Goal: Information Seeking & Learning: Learn about a topic

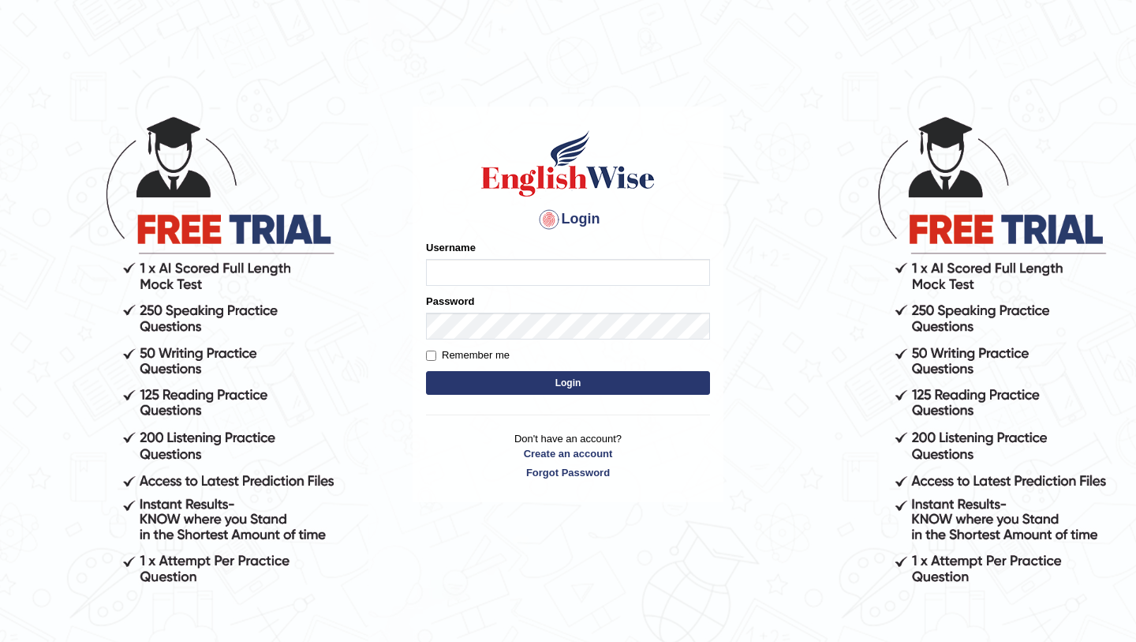
click at [464, 268] on input "Username" at bounding box center [568, 272] width 284 height 27
type input "Ridhima1"
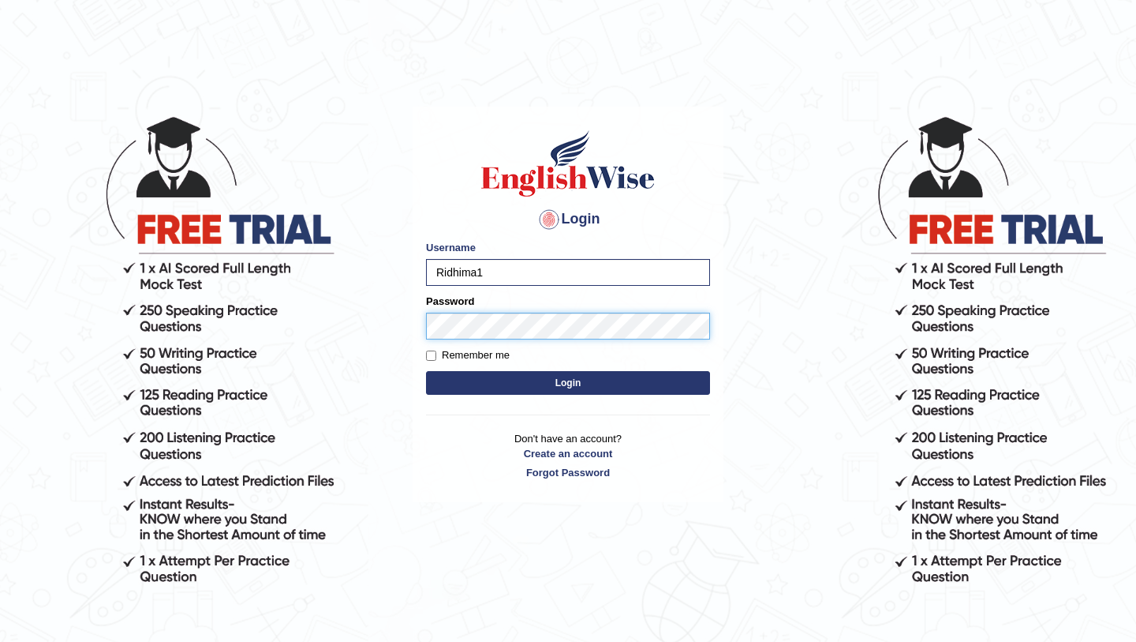
click at [426, 371] on button "Login" at bounding box center [568, 383] width 284 height 24
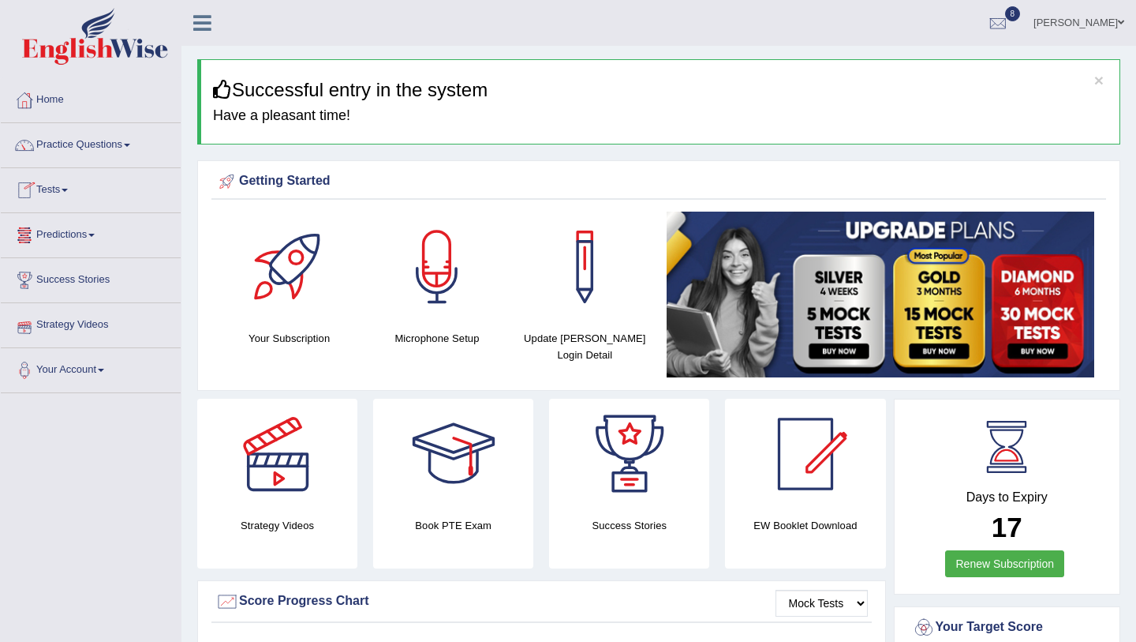
click at [88, 191] on link "Tests" at bounding box center [91, 187] width 180 height 39
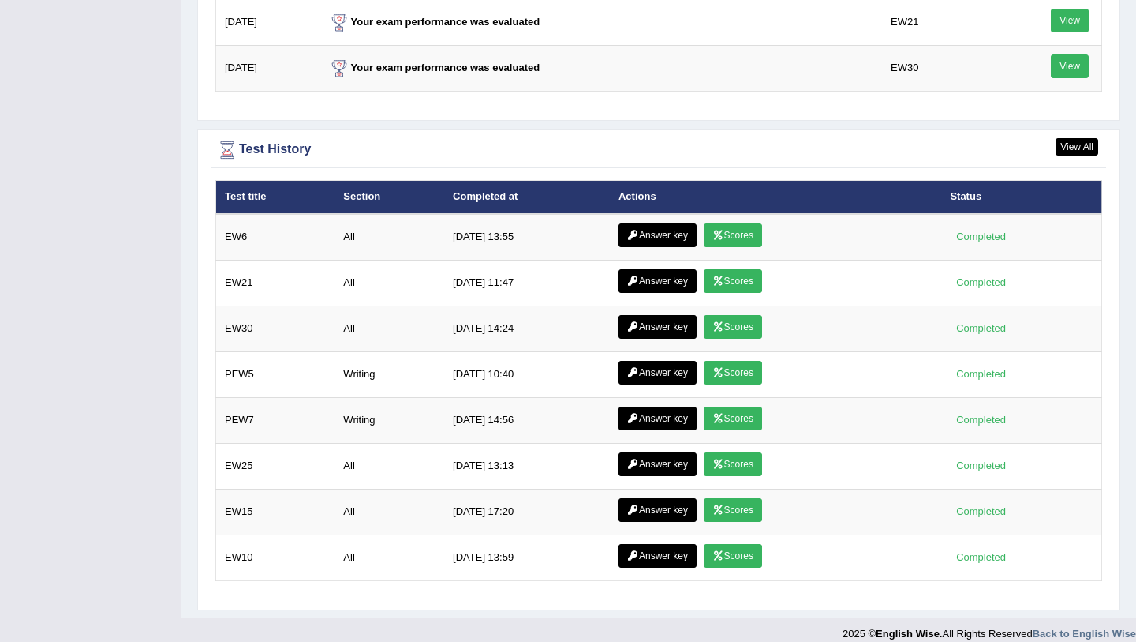
scroll to position [2178, 0]
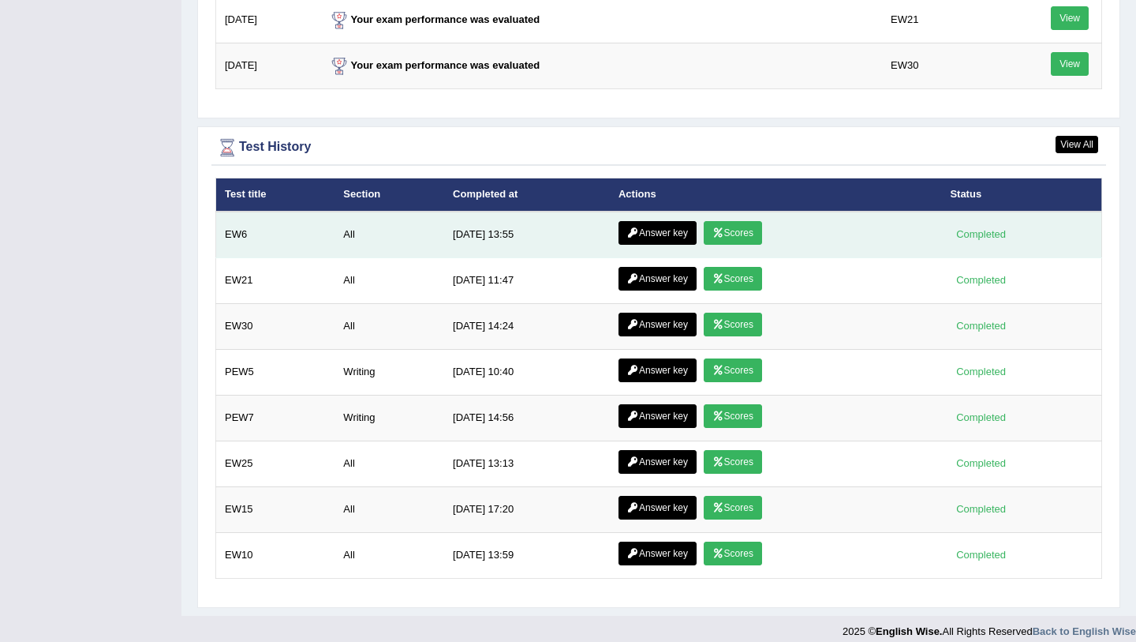
click at [673, 229] on link "Answer key" at bounding box center [658, 233] width 78 height 24
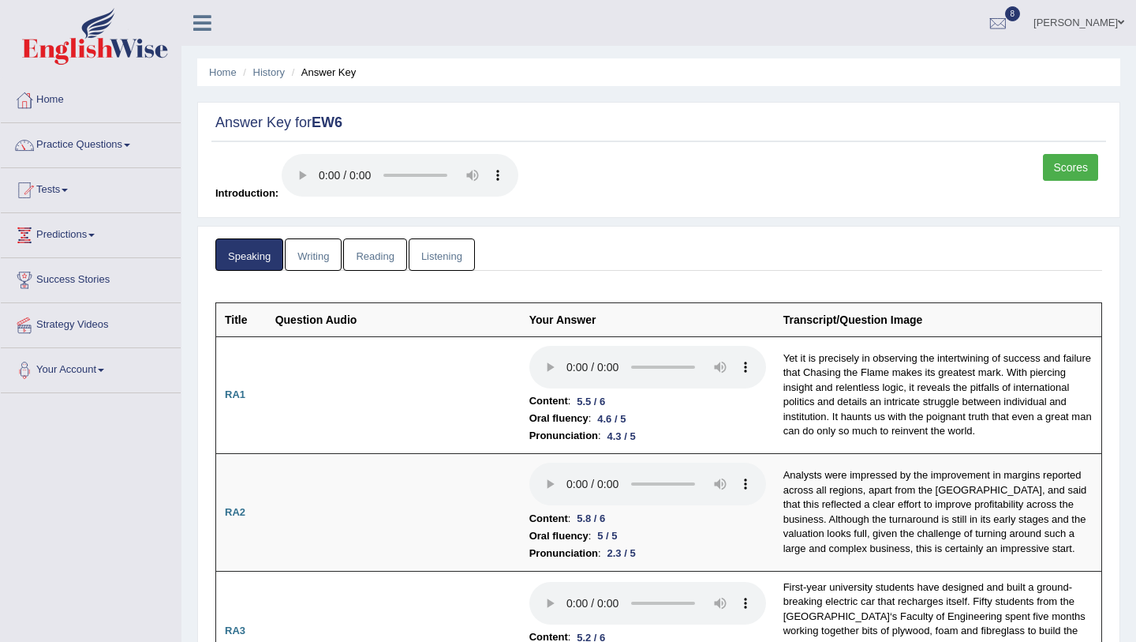
click at [318, 259] on link "Writing" at bounding box center [313, 254] width 57 height 32
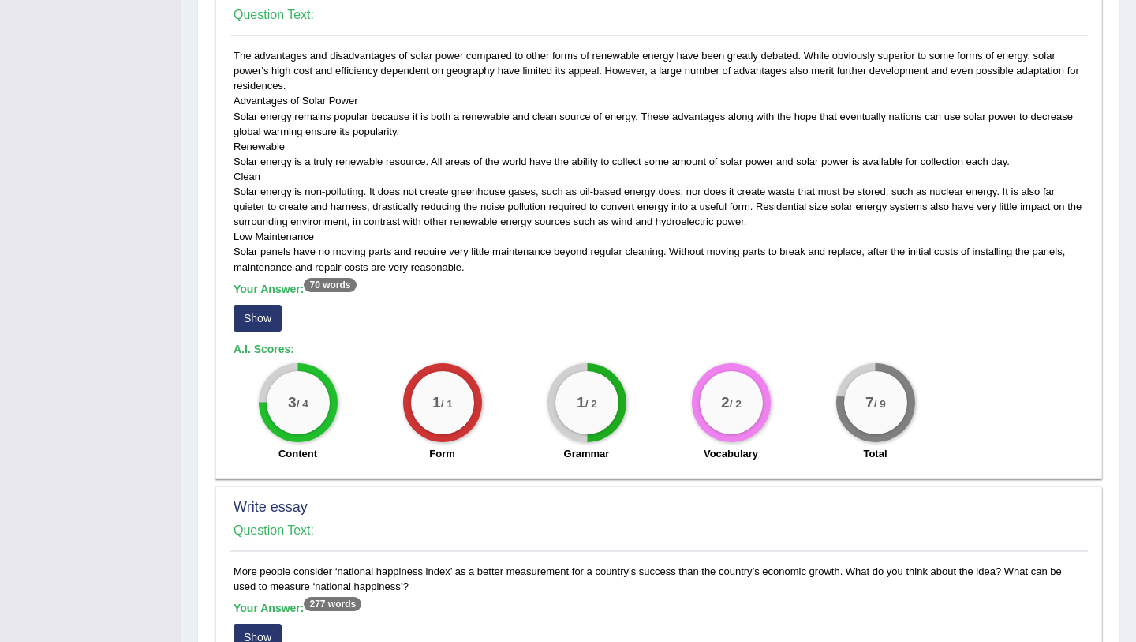
scroll to position [783, 0]
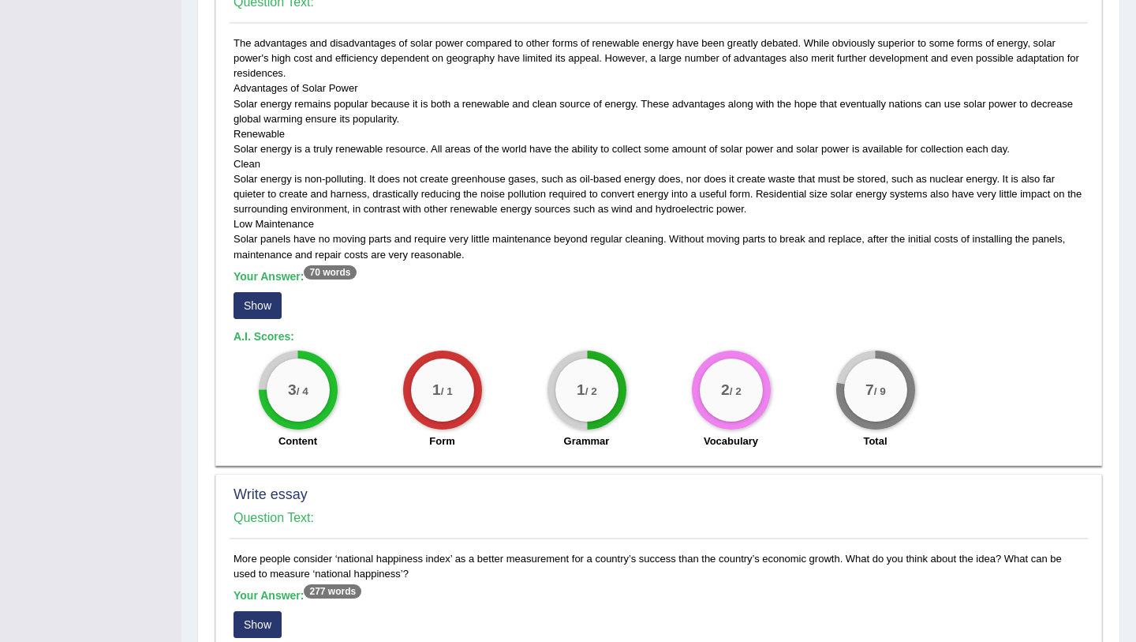
click at [271, 303] on button "Show" at bounding box center [258, 305] width 48 height 27
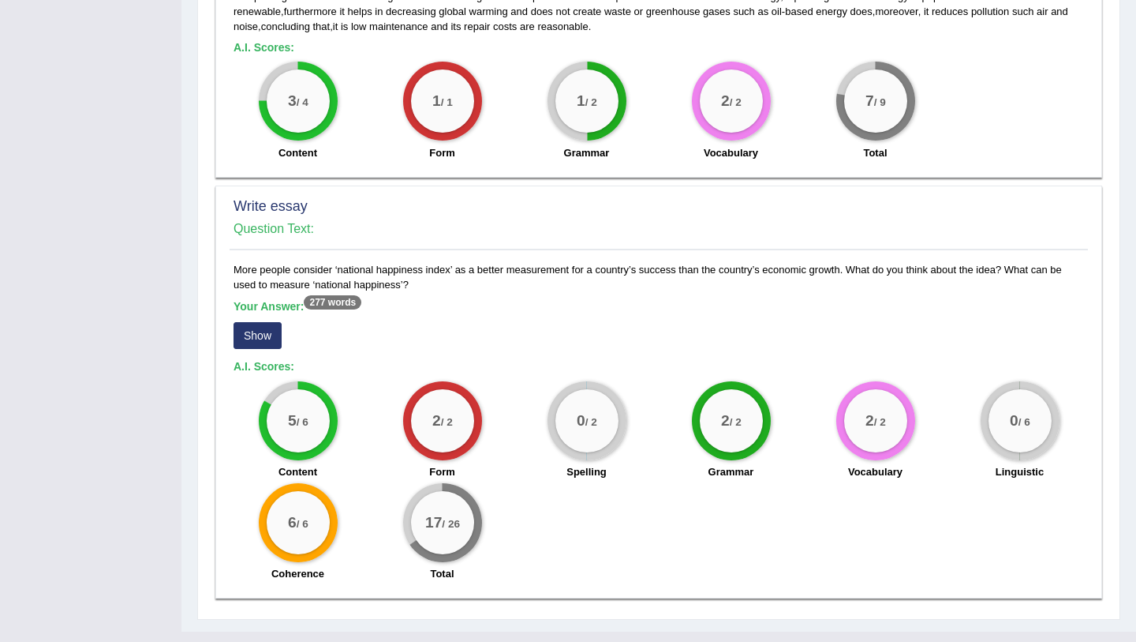
scroll to position [1101, 0]
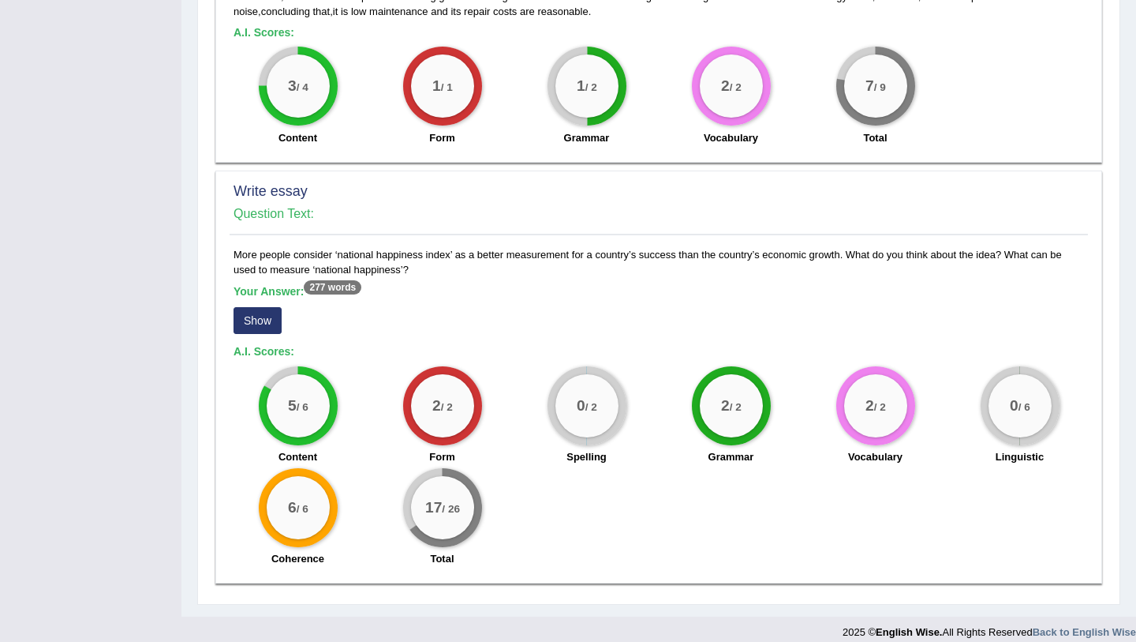
click at [270, 307] on button "Show" at bounding box center [258, 320] width 48 height 27
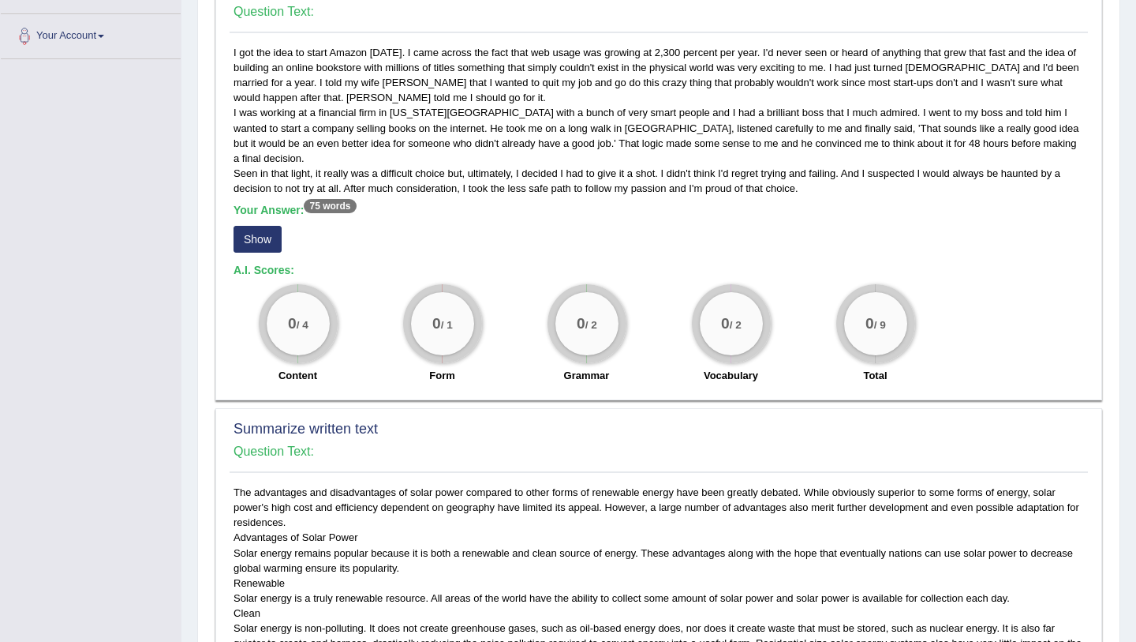
scroll to position [0, 0]
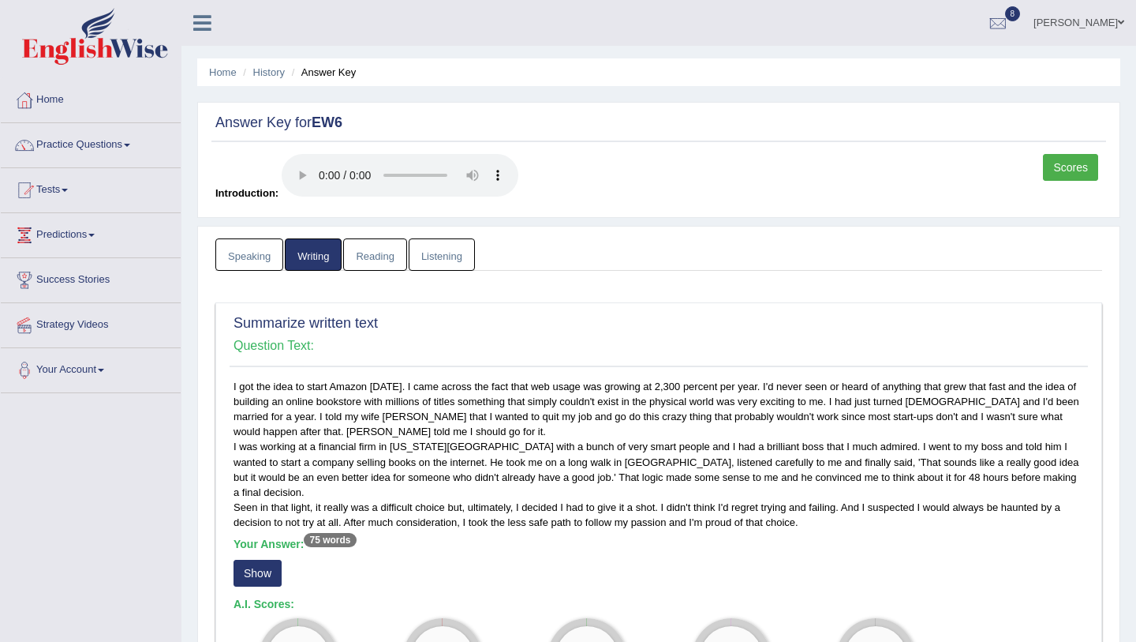
click at [353, 268] on link "Reading" at bounding box center [374, 254] width 63 height 32
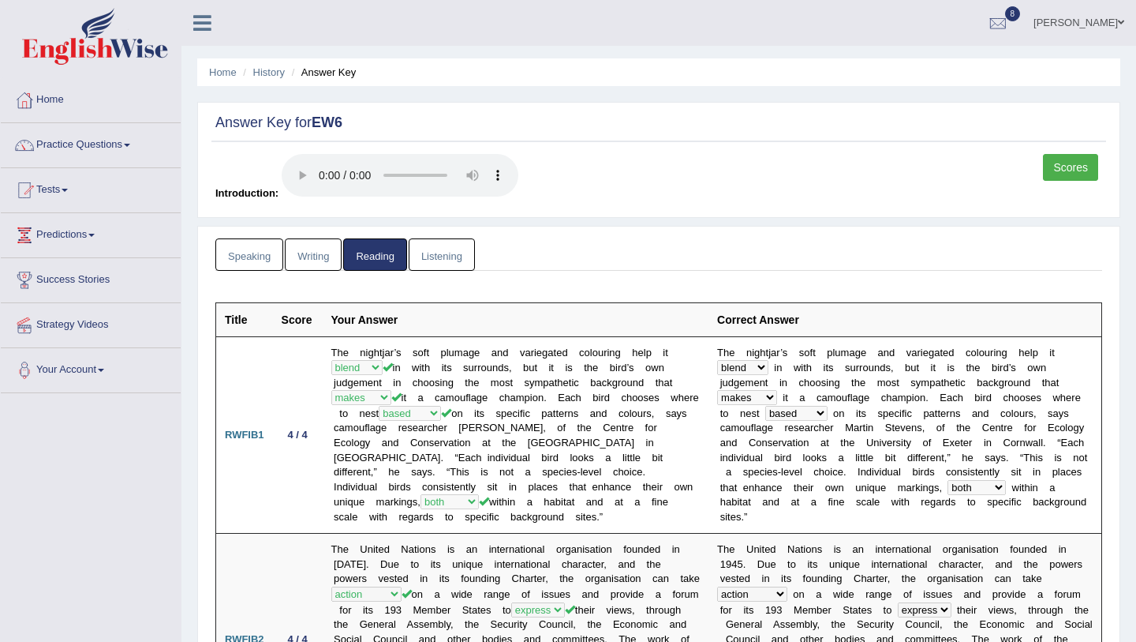
click at [450, 245] on link "Listening" at bounding box center [442, 254] width 66 height 32
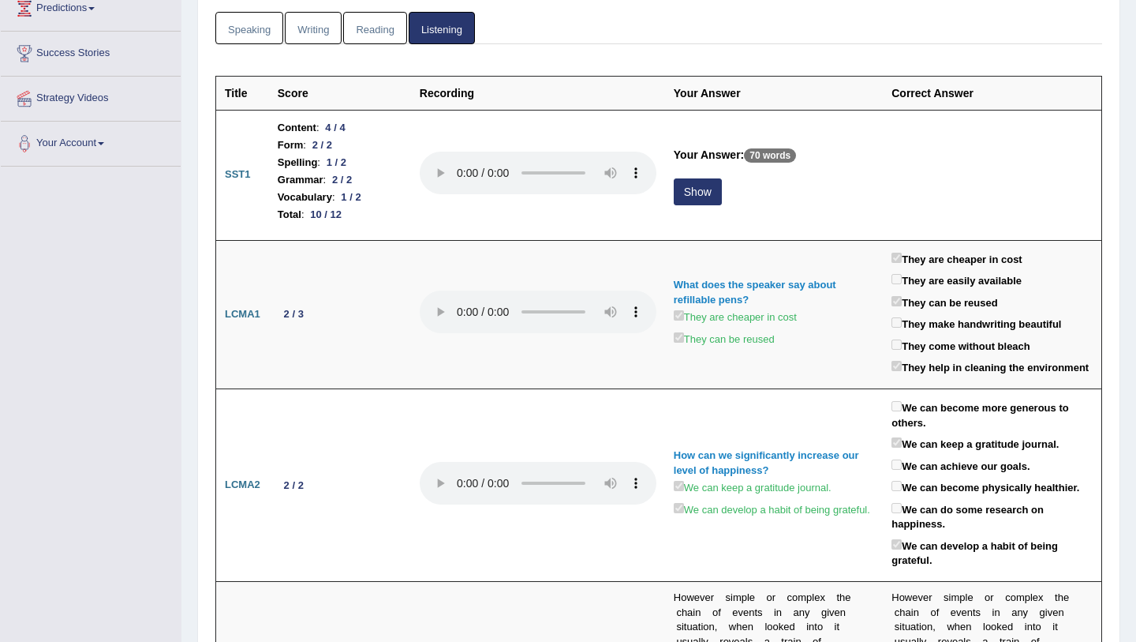
scroll to position [233, 0]
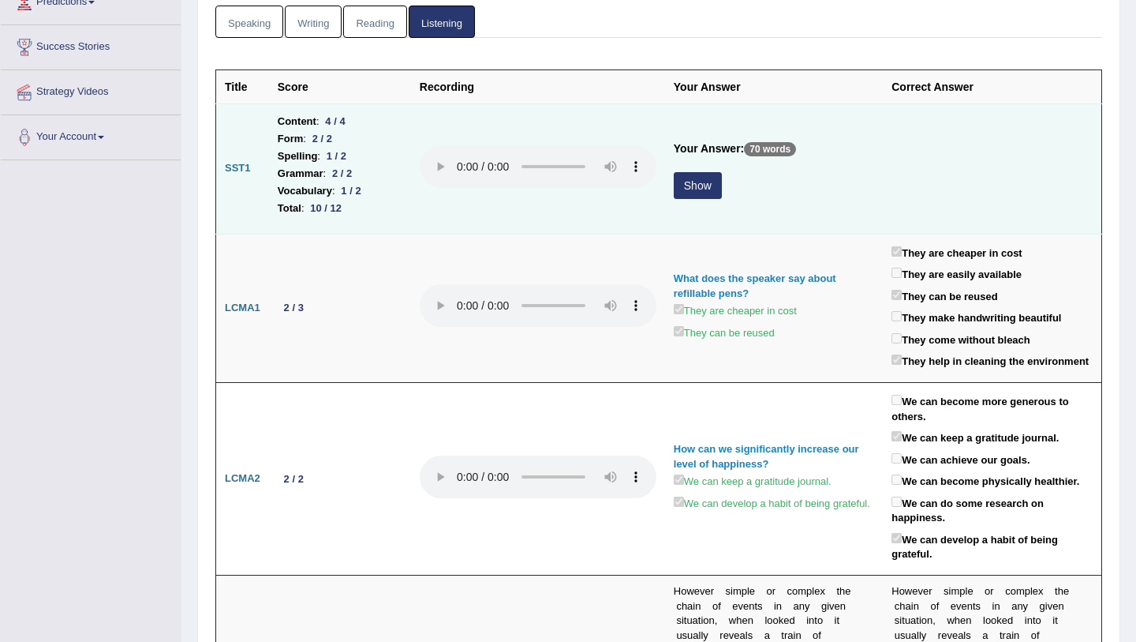
click at [693, 189] on button "Show" at bounding box center [698, 185] width 48 height 27
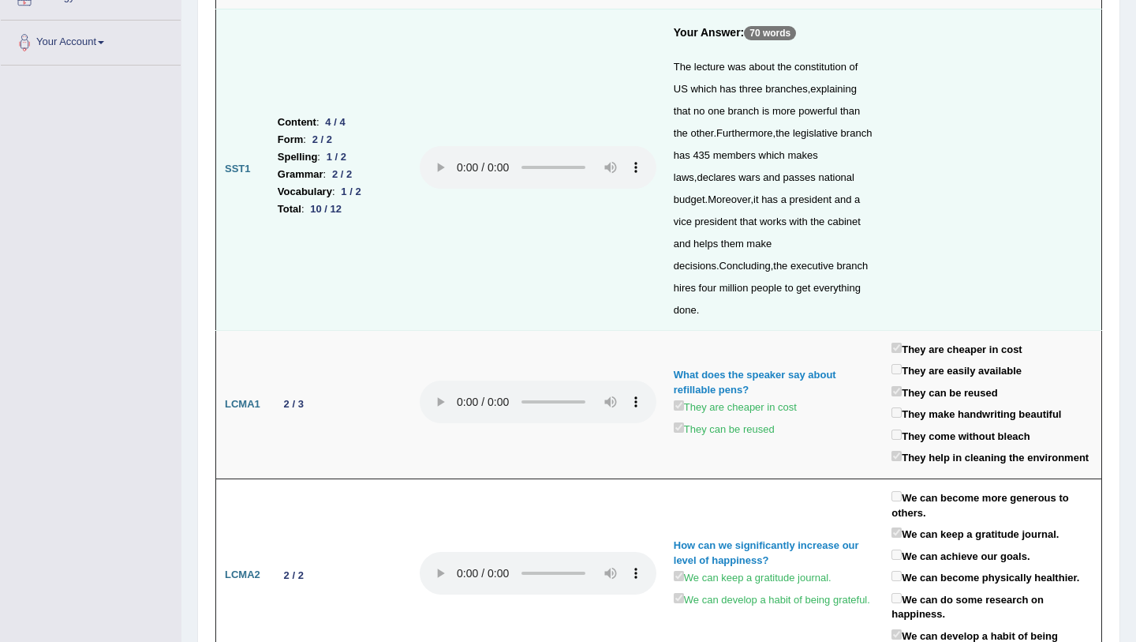
scroll to position [0, 0]
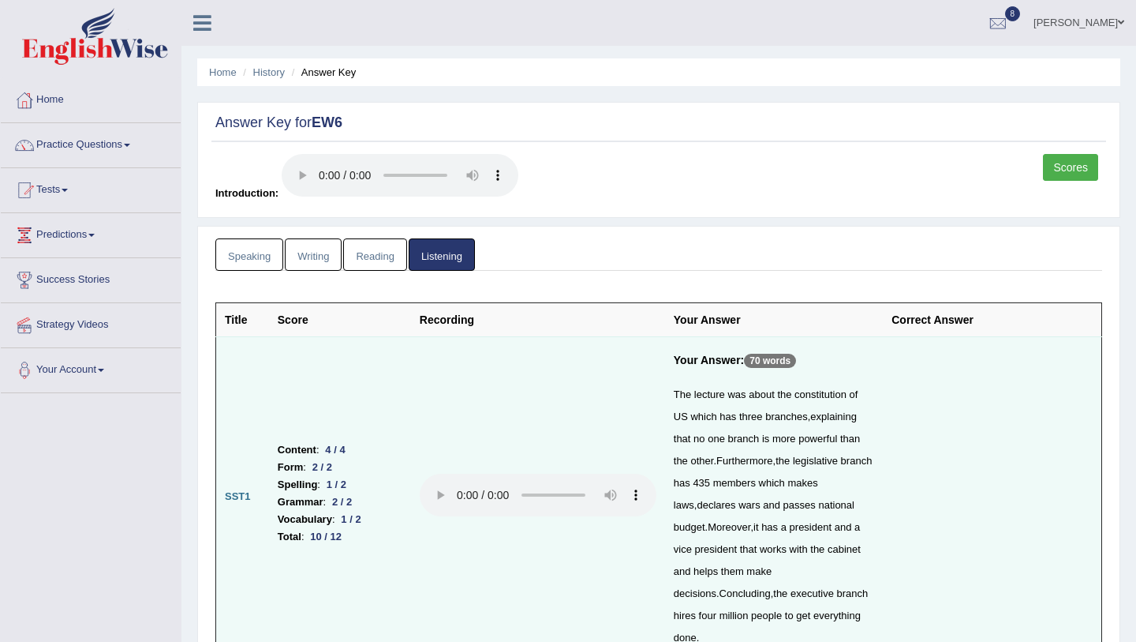
click at [68, 189] on span at bounding box center [65, 190] width 6 height 3
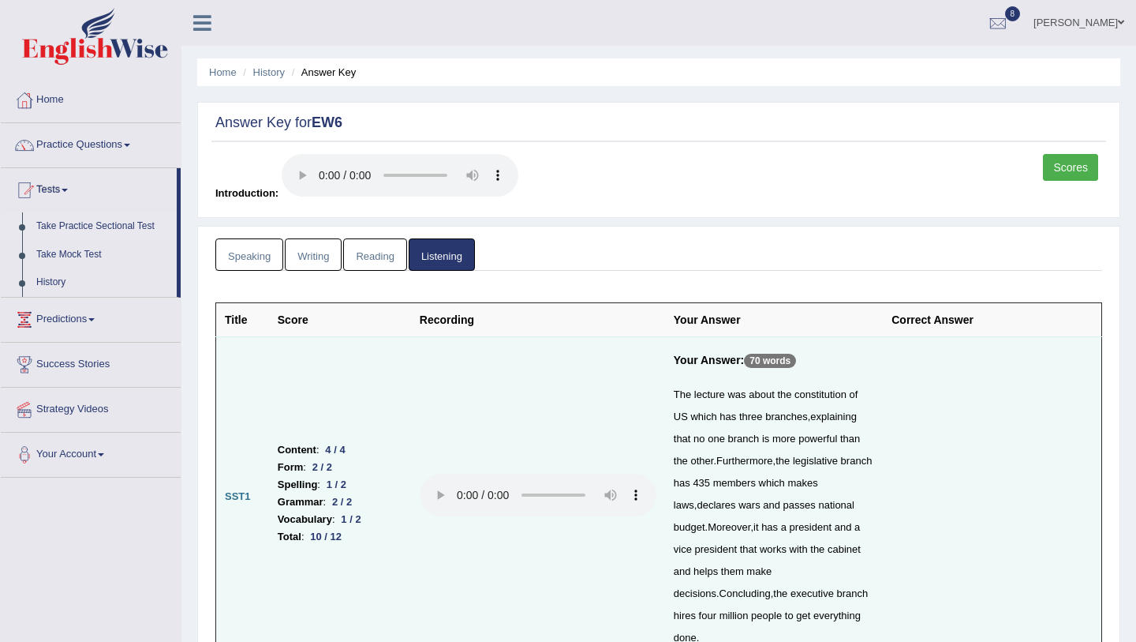
click at [77, 226] on link "Take Practice Sectional Test" at bounding box center [103, 226] width 148 height 28
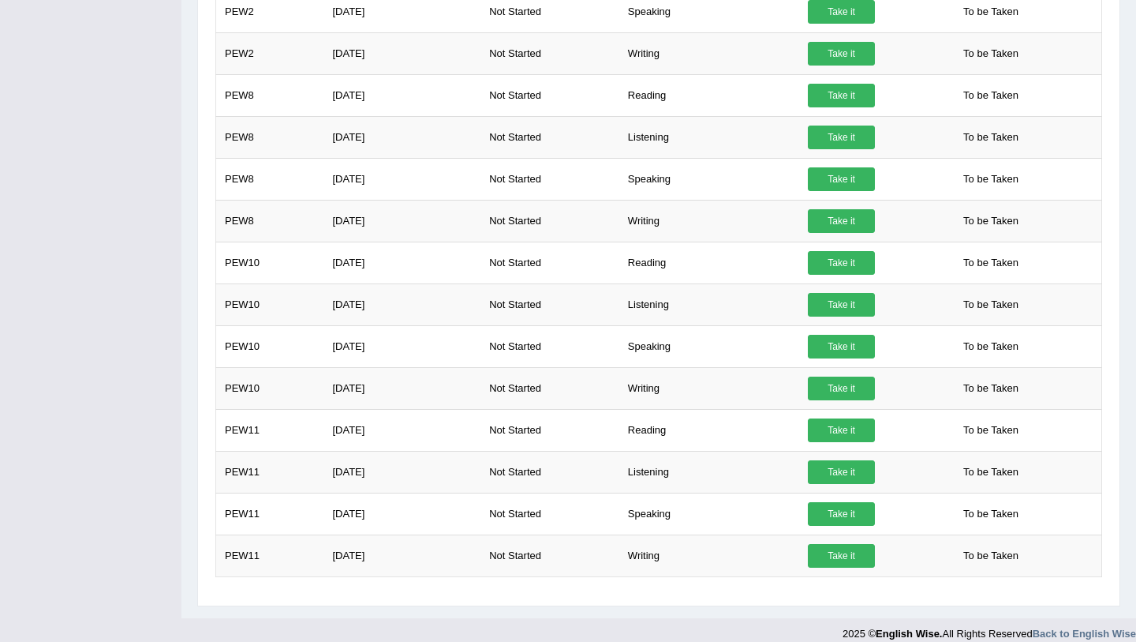
scroll to position [1163, 0]
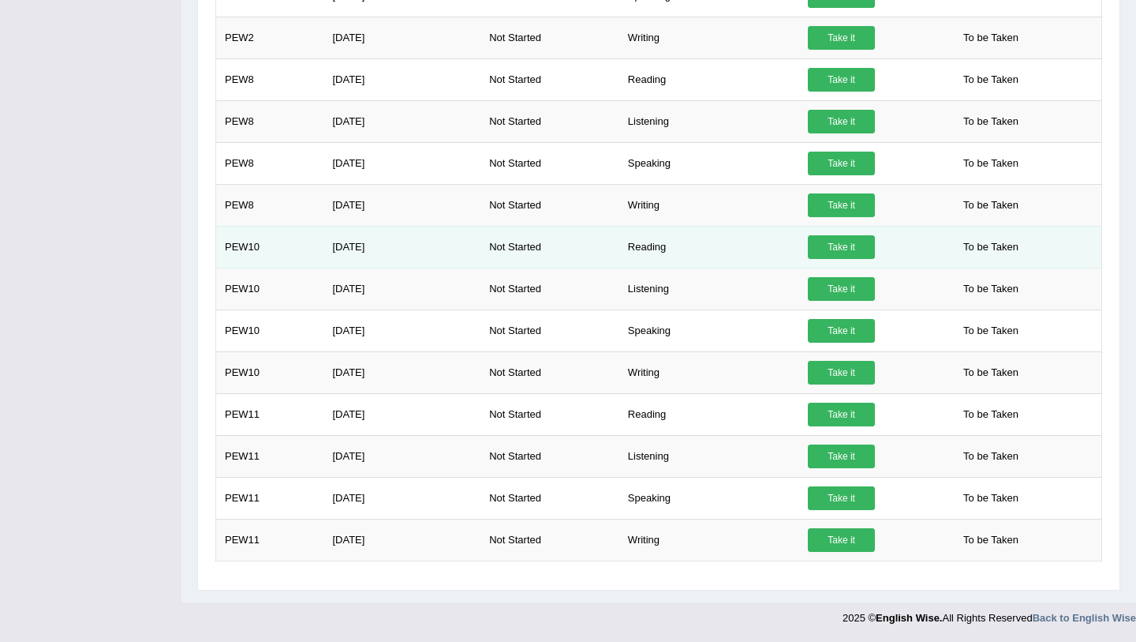
click at [840, 253] on link "Take it" at bounding box center [841, 247] width 67 height 24
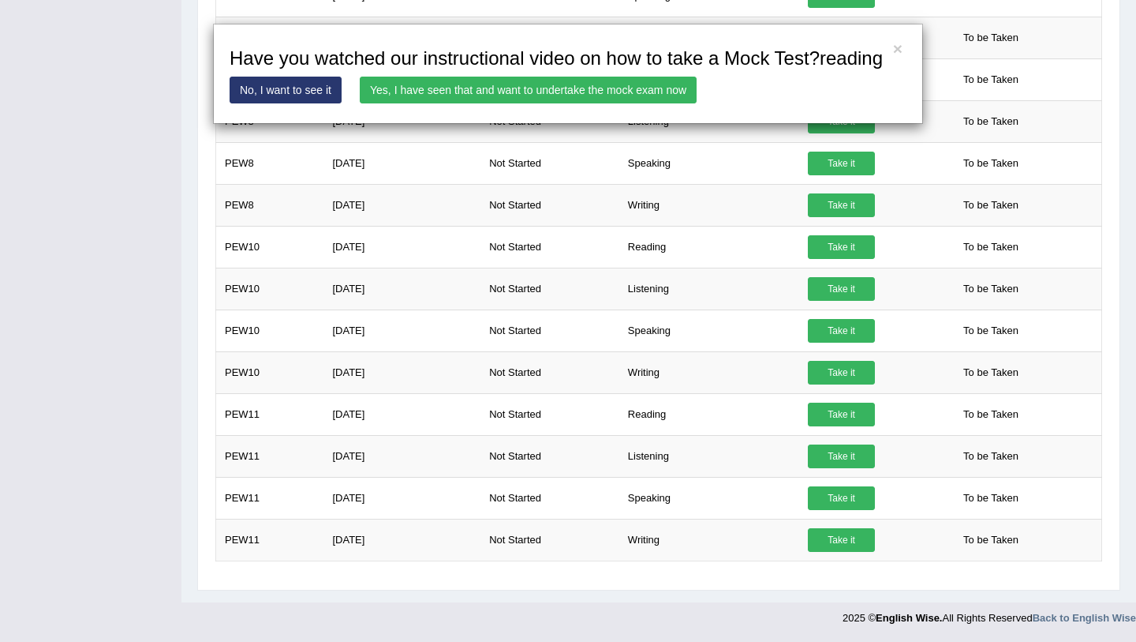
click at [657, 103] on link "Yes, I have seen that and want to undertake the mock exam now" at bounding box center [528, 90] width 337 height 27
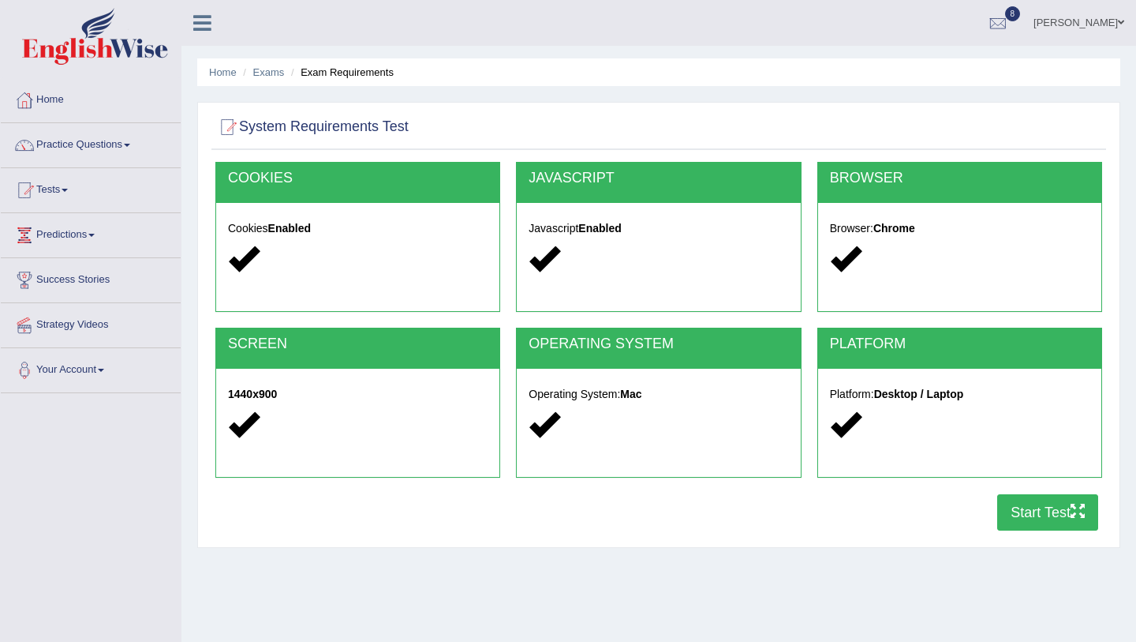
click at [1024, 508] on button "Start Test" at bounding box center [1047, 512] width 101 height 36
